Goal: Task Accomplishment & Management: Understand process/instructions

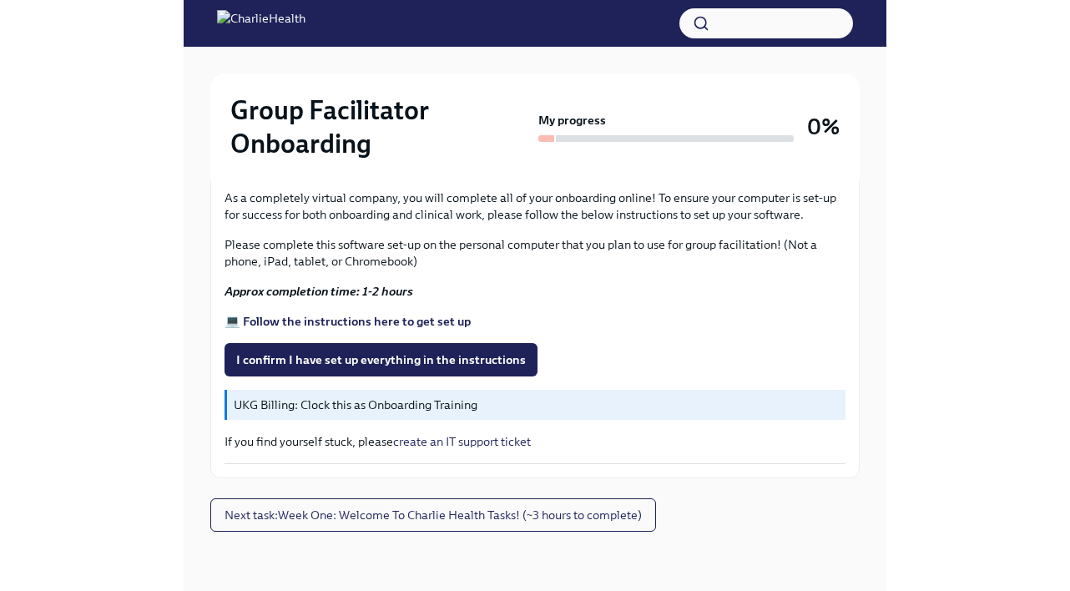
scroll to position [28, 0]
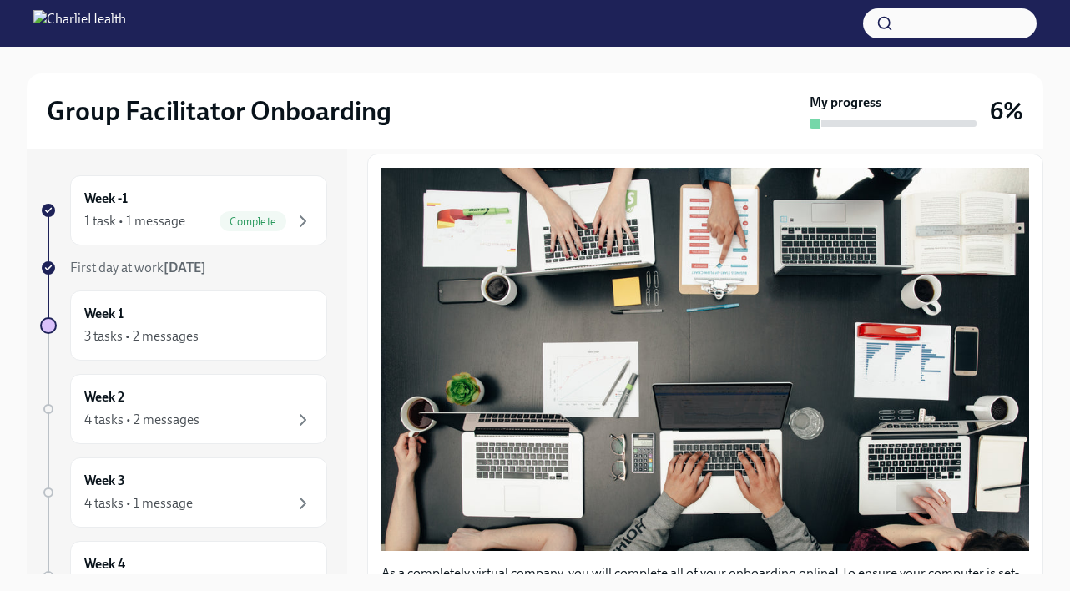
scroll to position [552, 0]
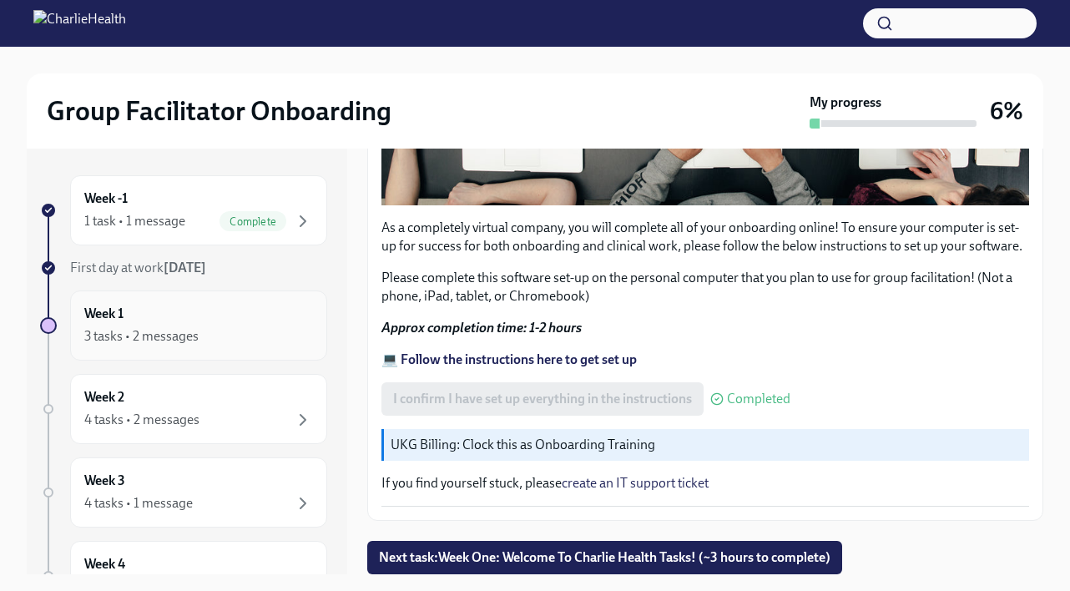
click at [261, 333] on div "3 tasks • 2 messages" at bounding box center [198, 336] width 229 height 20
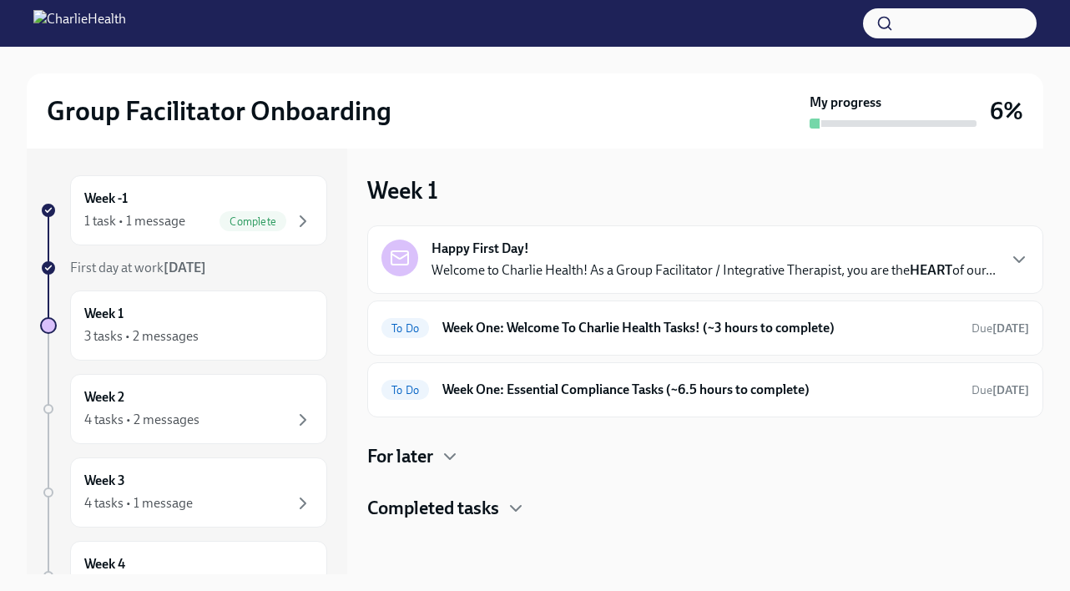
click at [794, 273] on p "Welcome to Charlie Health! As a Group Facilitator / Integrative Therapist, you …" at bounding box center [713, 270] width 564 height 18
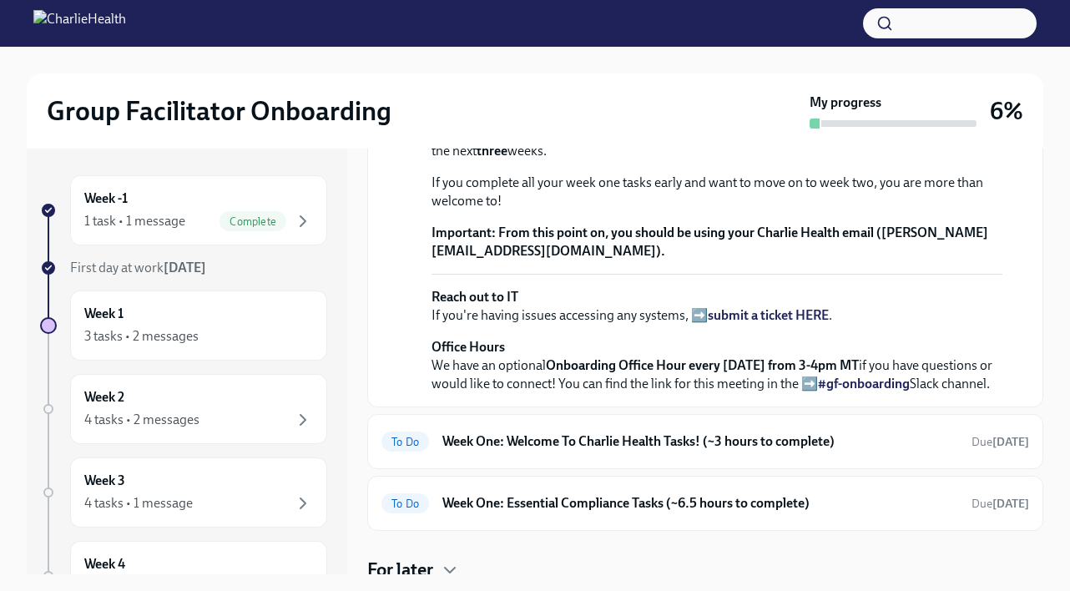
scroll to position [514, 0]
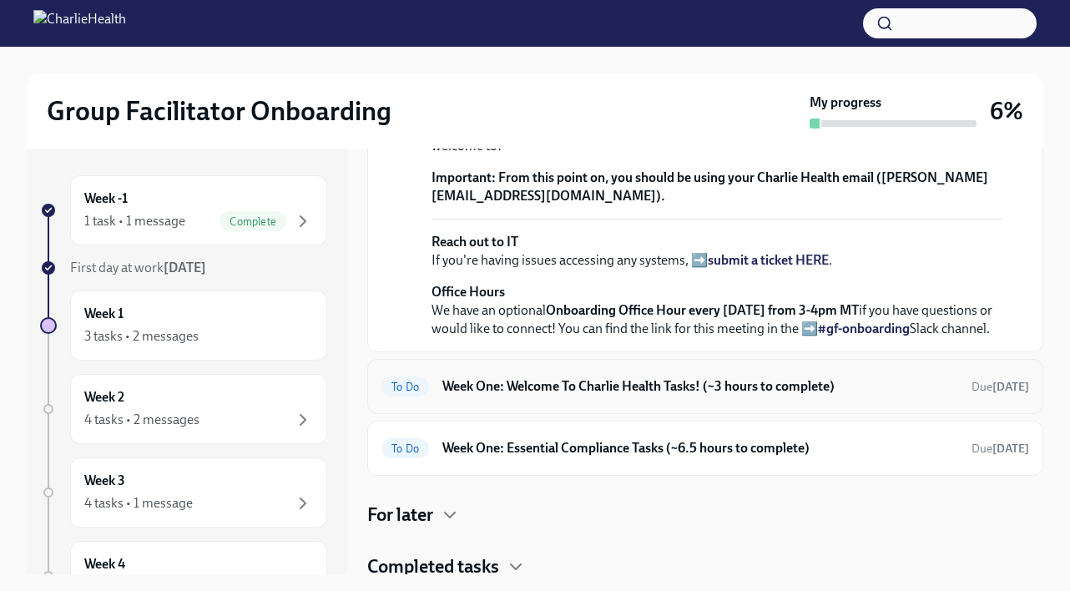
click at [748, 396] on h6 "Week One: Welcome To Charlie Health Tasks! (~3 hours to complete)" at bounding box center [700, 386] width 516 height 18
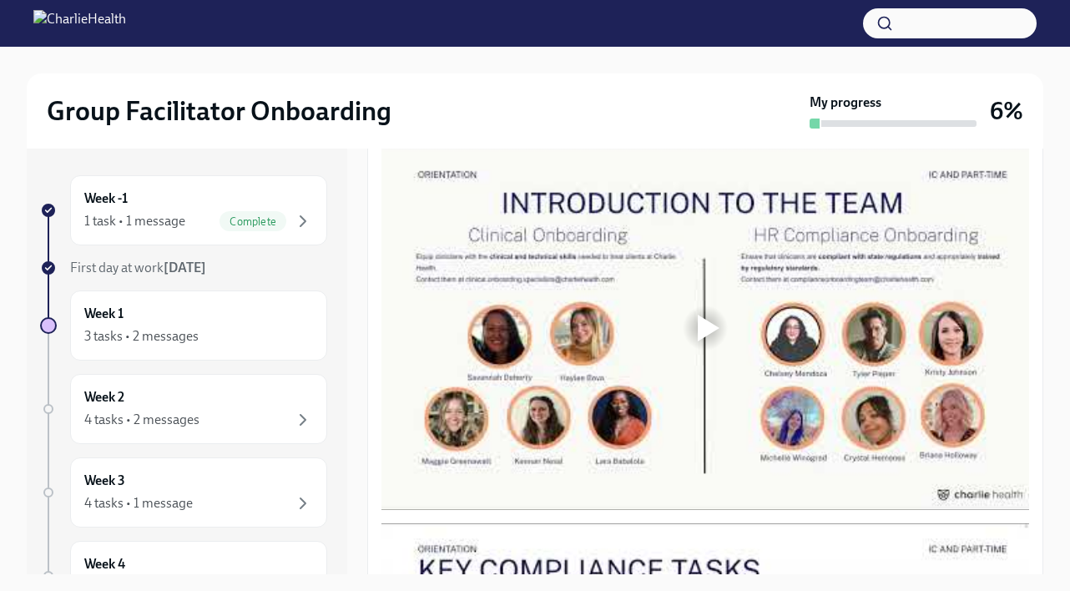
scroll to position [848, 0]
click at [702, 342] on div at bounding box center [709, 328] width 22 height 27
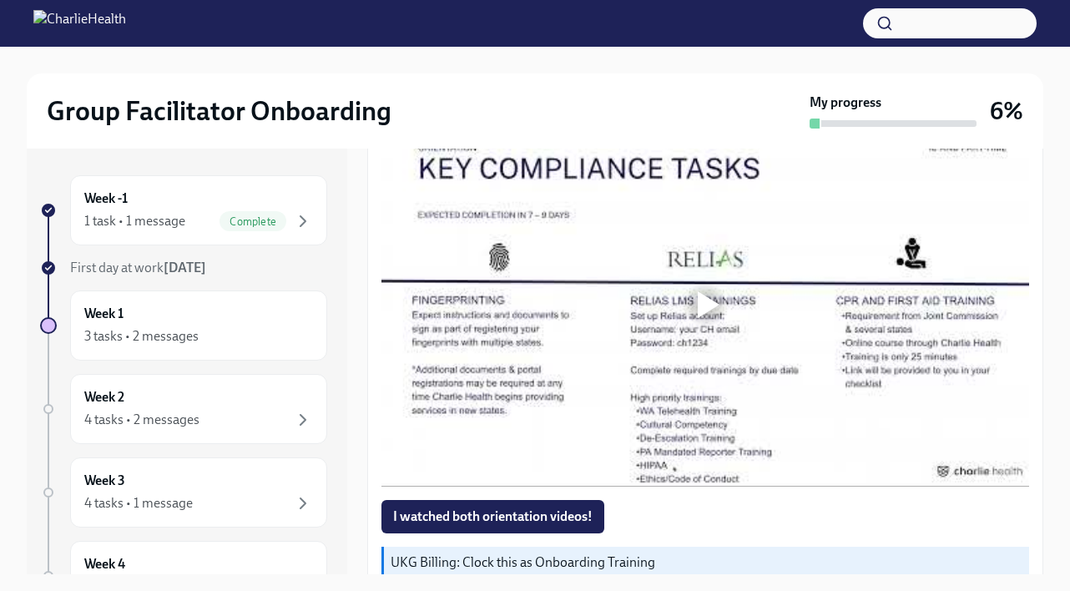
scroll to position [1253, 0]
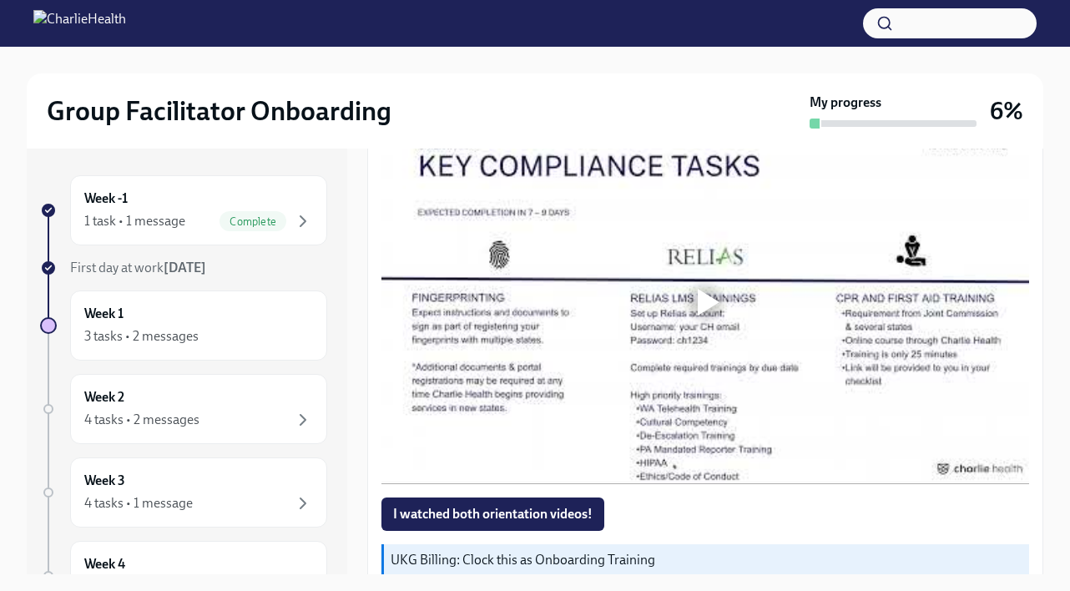
click at [708, 315] on div at bounding box center [709, 302] width 22 height 27
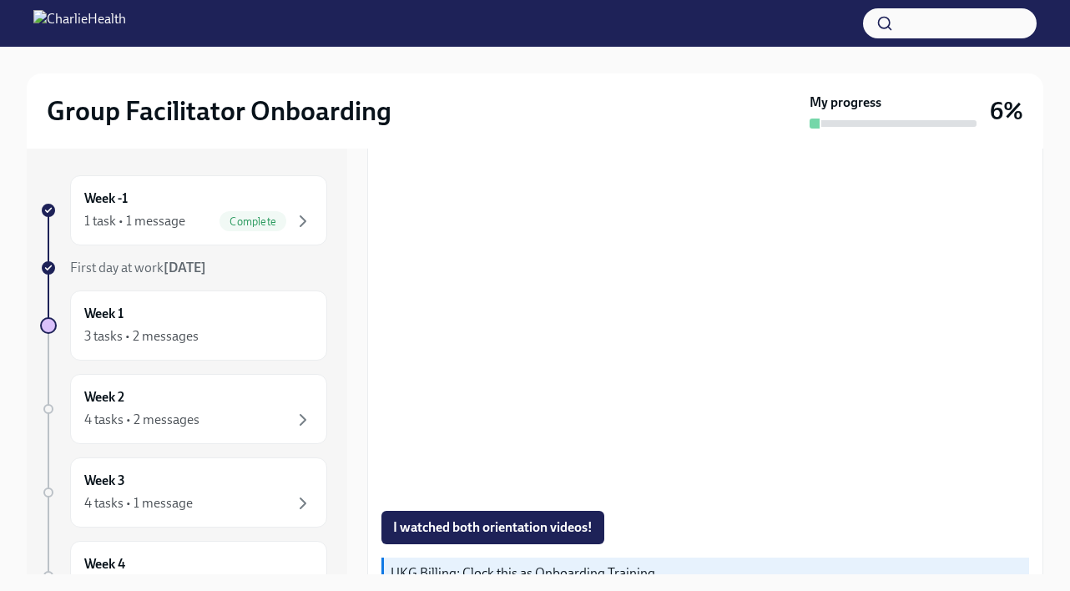
scroll to position [1238, 0]
